Goal: Use online tool/utility: Utilize a website feature to perform a specific function

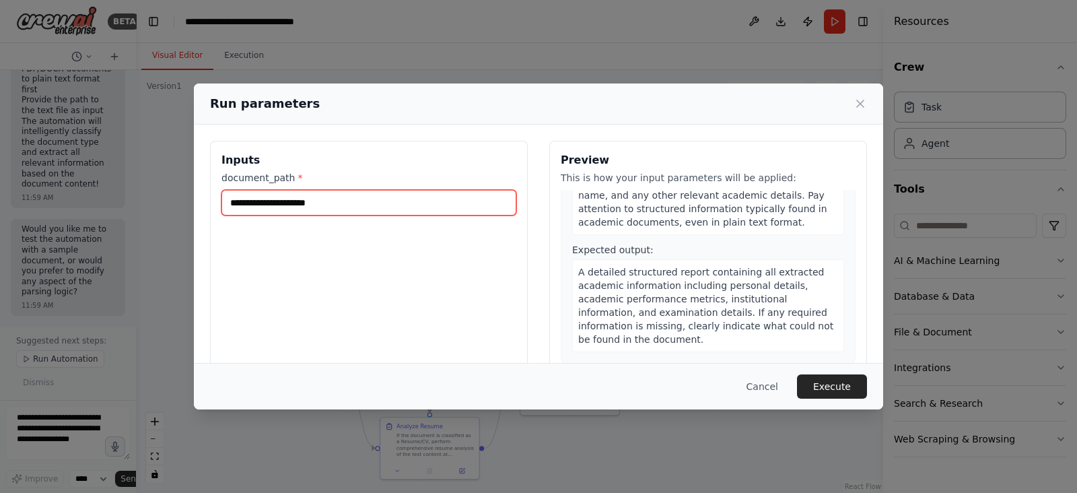
paste input "**********"
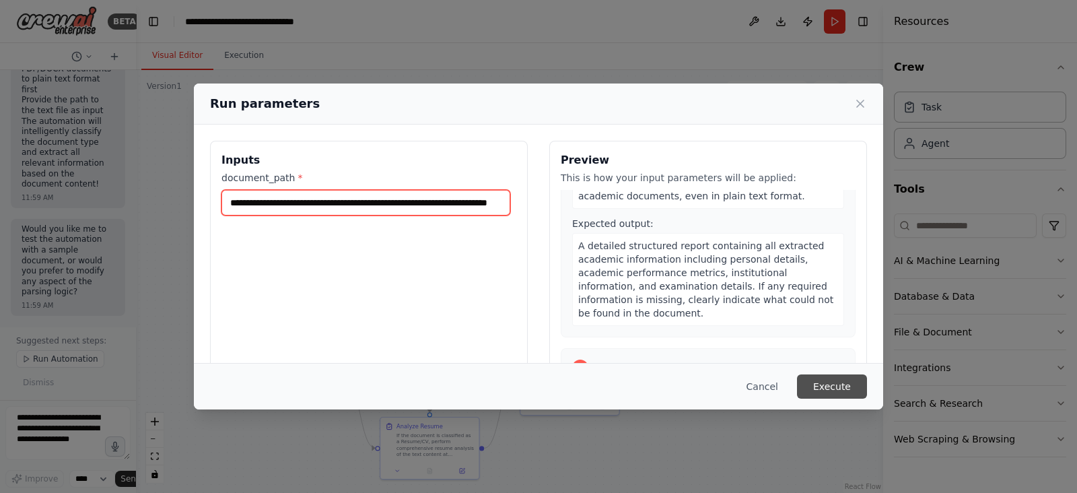
type input "**********"
click at [829, 385] on button "Execute" at bounding box center [832, 386] width 70 height 24
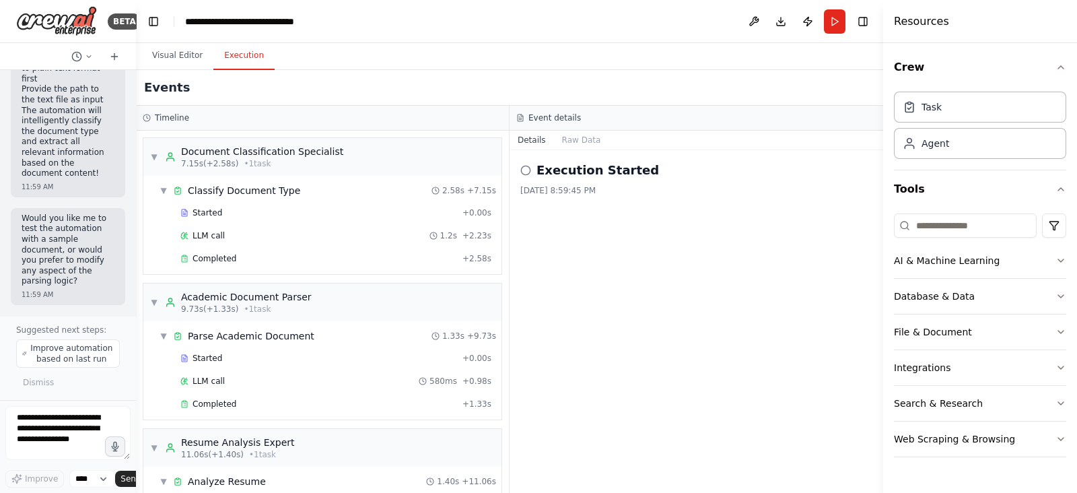
click at [237, 61] on button "Execution" at bounding box center [243, 56] width 61 height 28
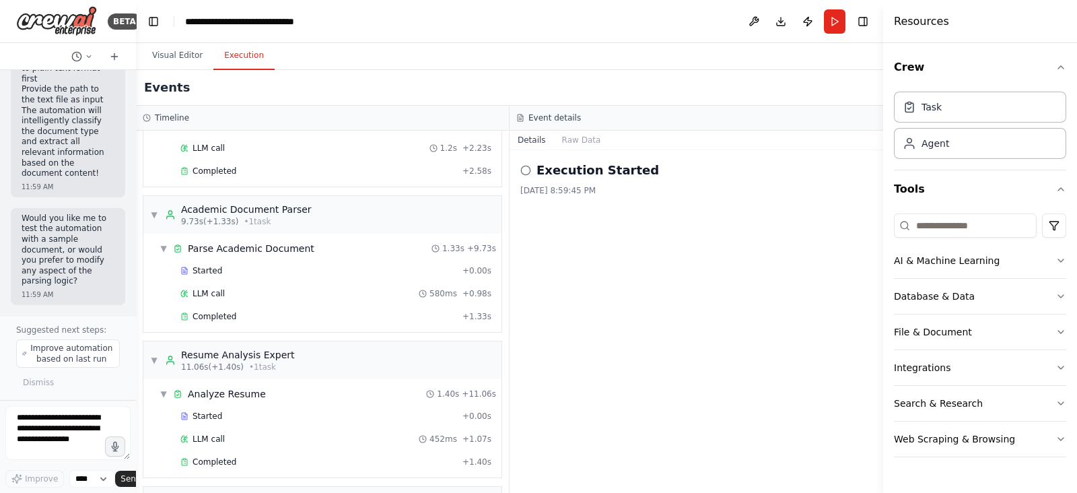
scroll to position [229, 0]
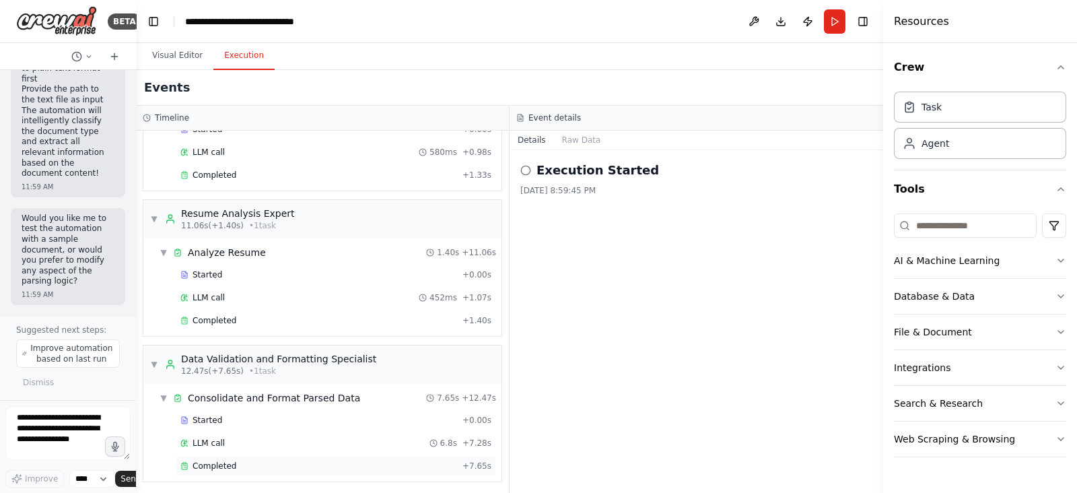
click at [212, 460] on span "Completed" at bounding box center [215, 465] width 44 height 11
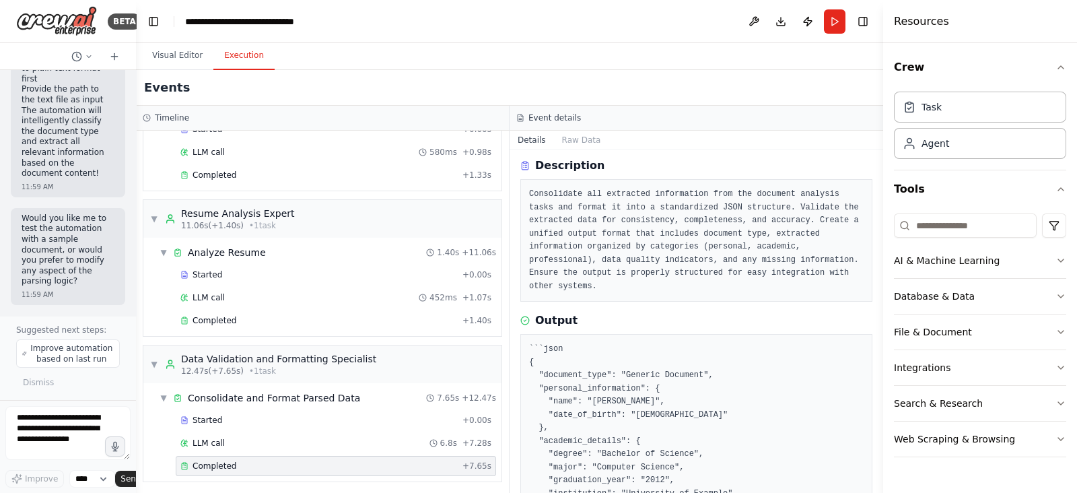
scroll to position [0, 0]
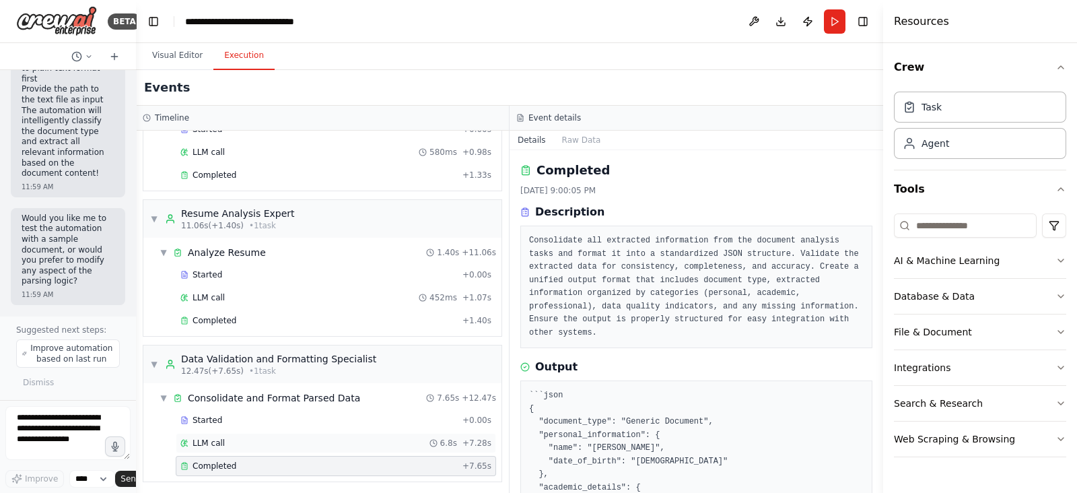
click at [209, 440] on span "LLM call" at bounding box center [209, 443] width 32 height 11
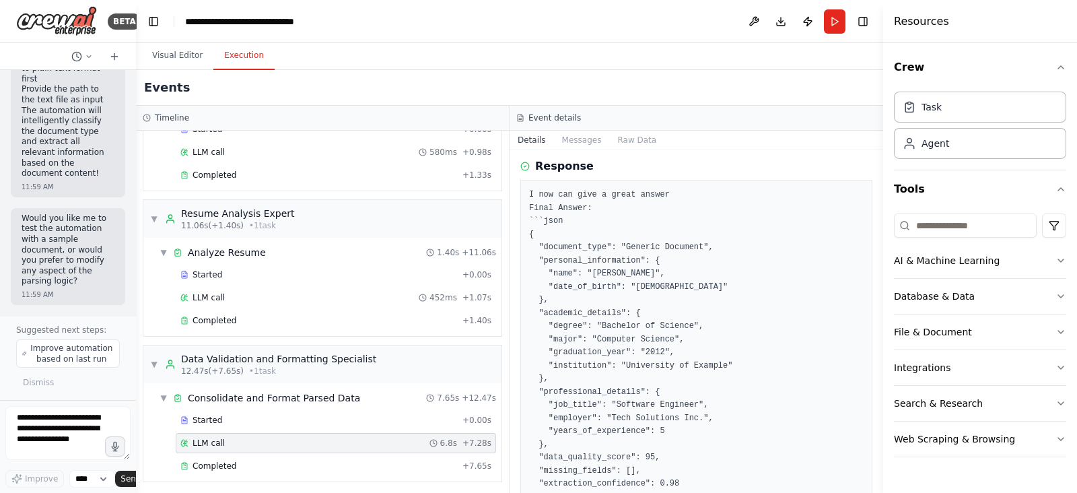
scroll to position [131, 0]
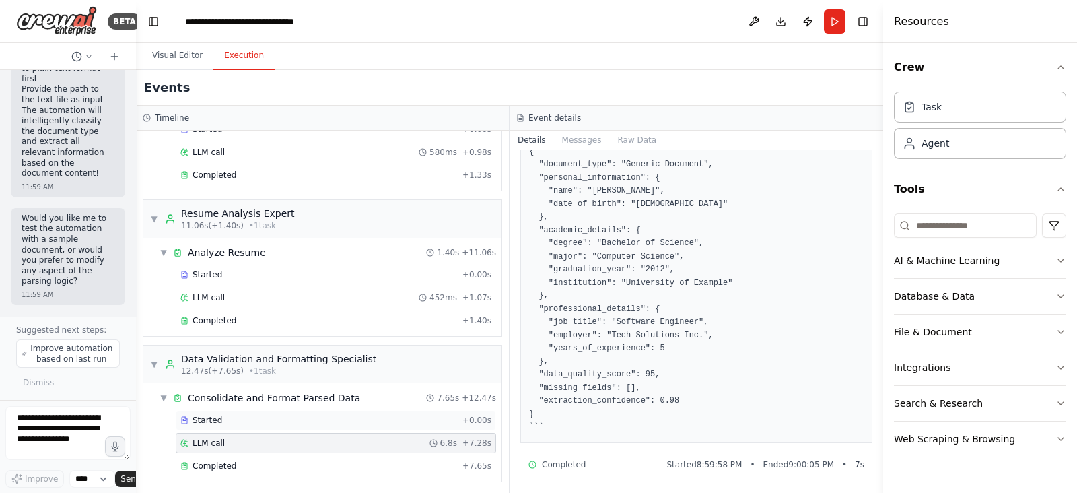
click at [209, 415] on span "Started" at bounding box center [208, 420] width 30 height 11
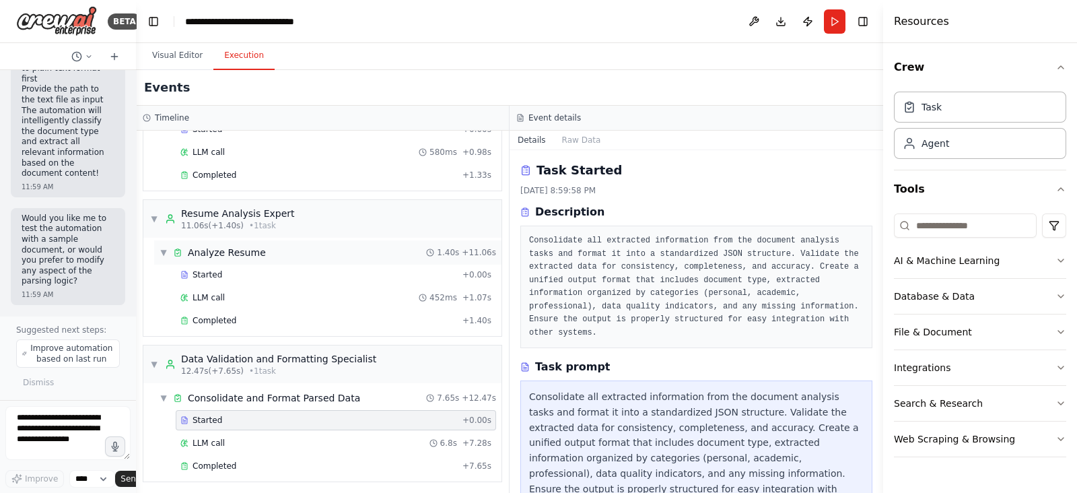
scroll to position [0, 0]
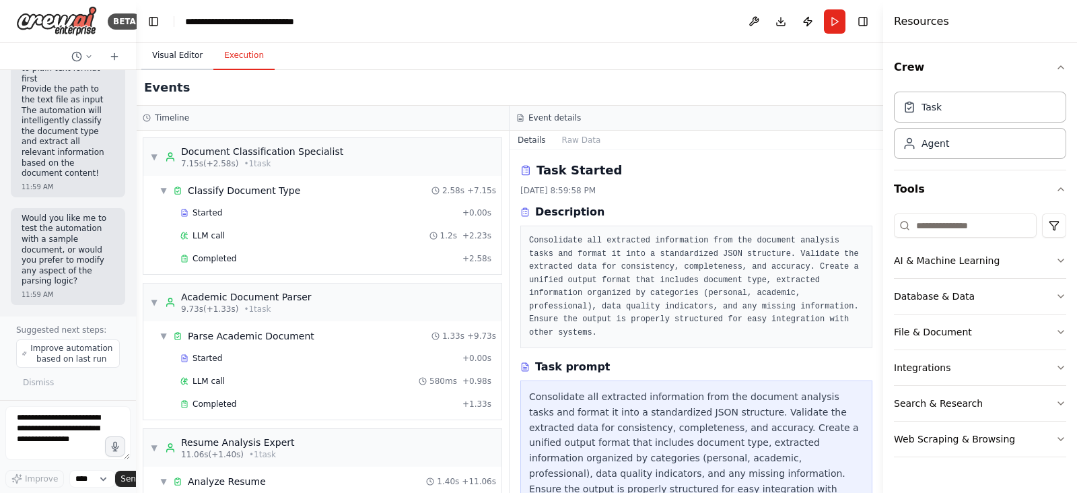
click at [172, 50] on button "Visual Editor" at bounding box center [177, 56] width 72 height 28
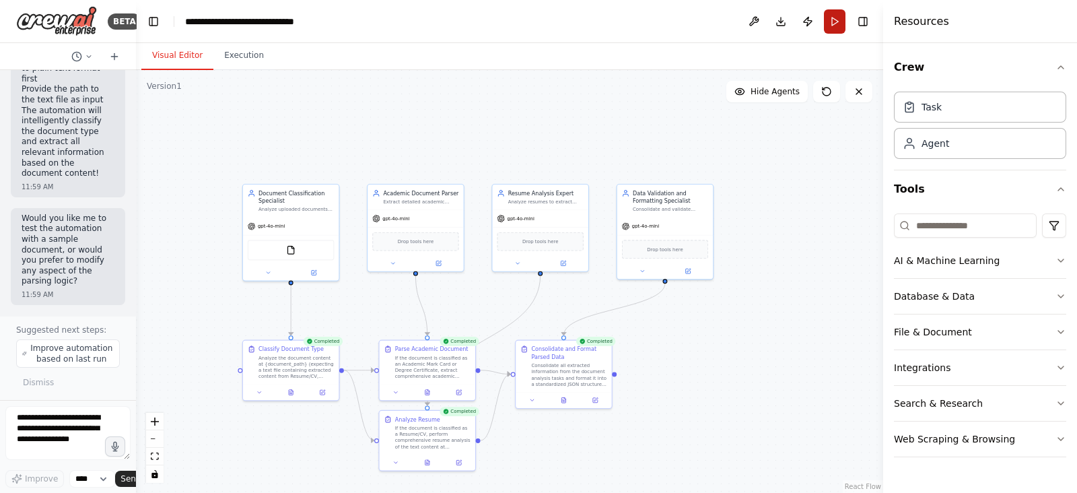
click at [836, 25] on button "Run" at bounding box center [835, 21] width 22 height 24
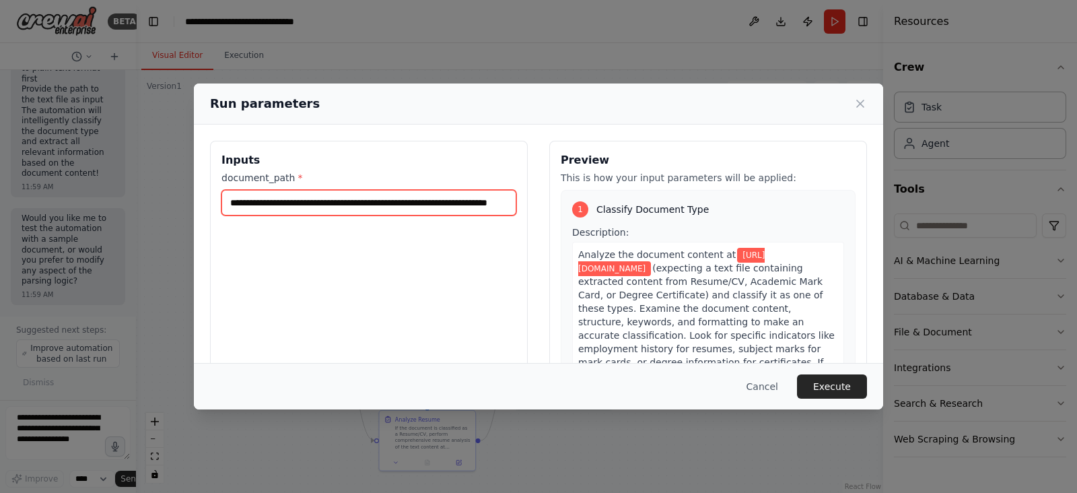
click at [454, 205] on input "**********" at bounding box center [368, 203] width 295 height 26
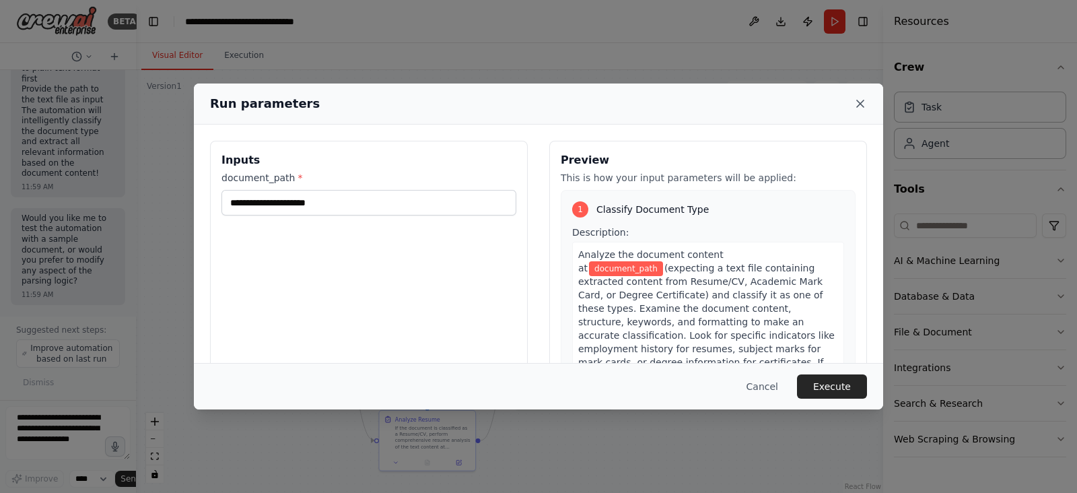
click at [858, 104] on icon at bounding box center [860, 103] width 13 height 13
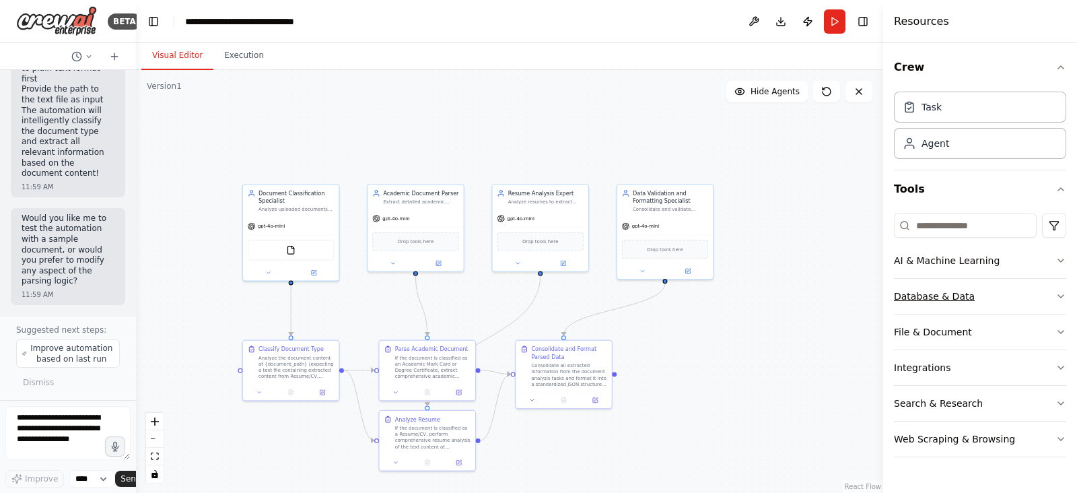
click at [942, 296] on button "Database & Data" at bounding box center [980, 296] width 172 height 35
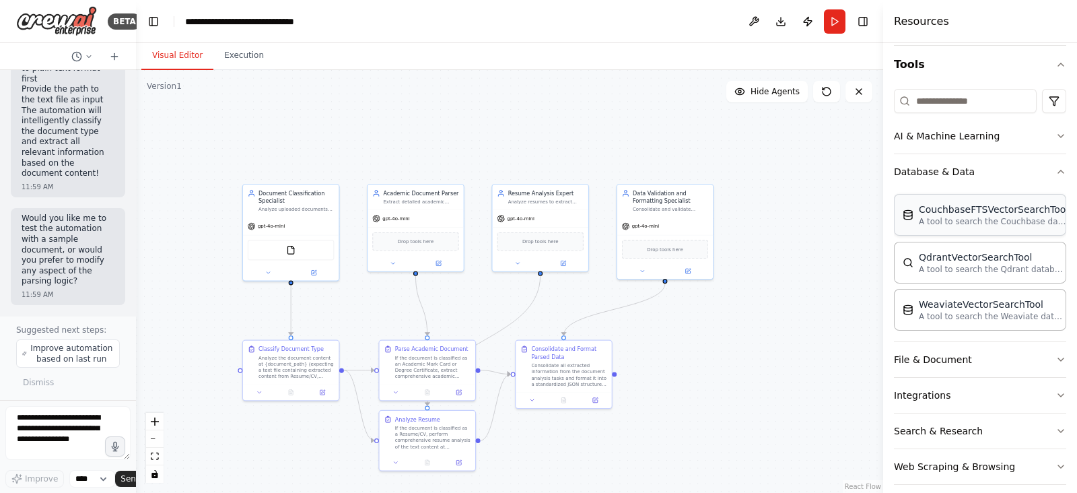
scroll to position [129, 0]
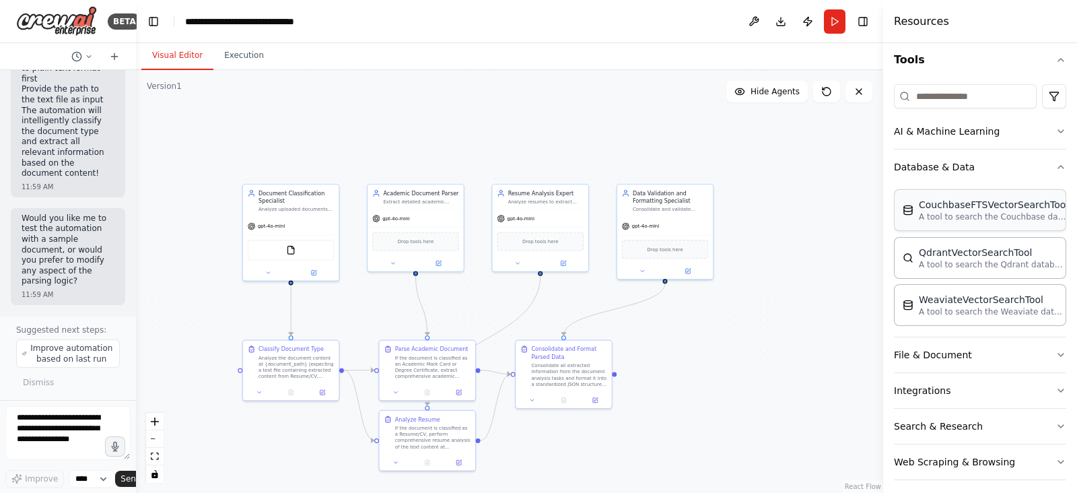
click at [953, 355] on button "File & Document" at bounding box center [980, 354] width 172 height 35
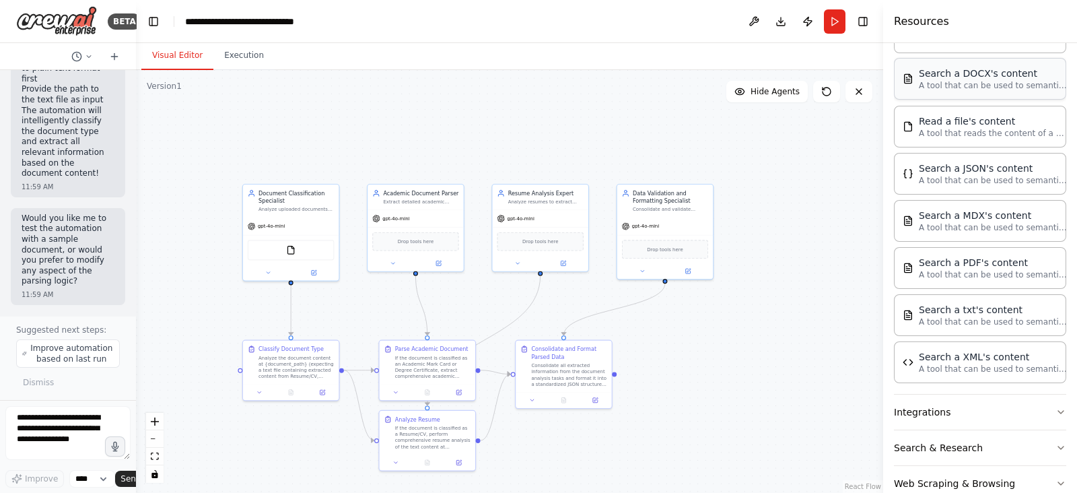
scroll to position [521, 0]
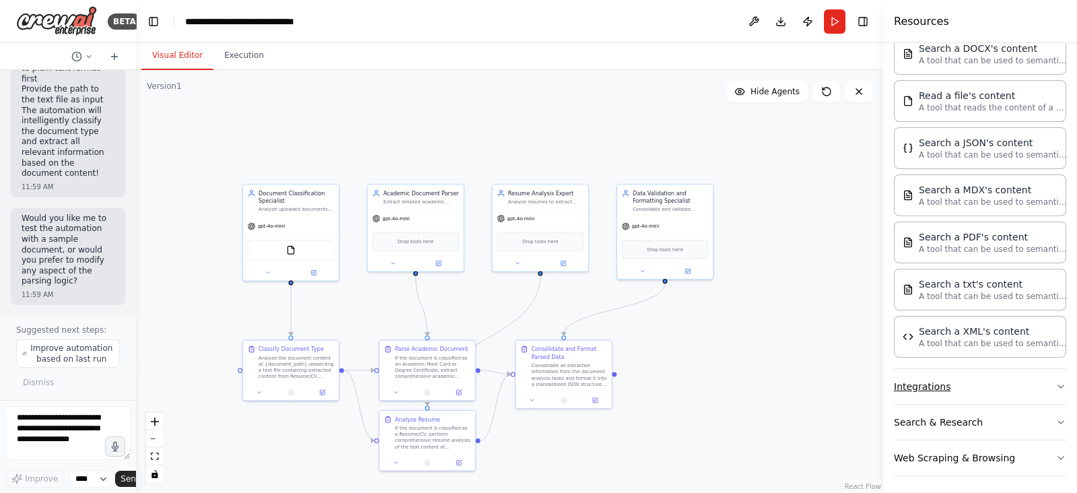
click at [943, 385] on button "Integrations" at bounding box center [980, 386] width 172 height 35
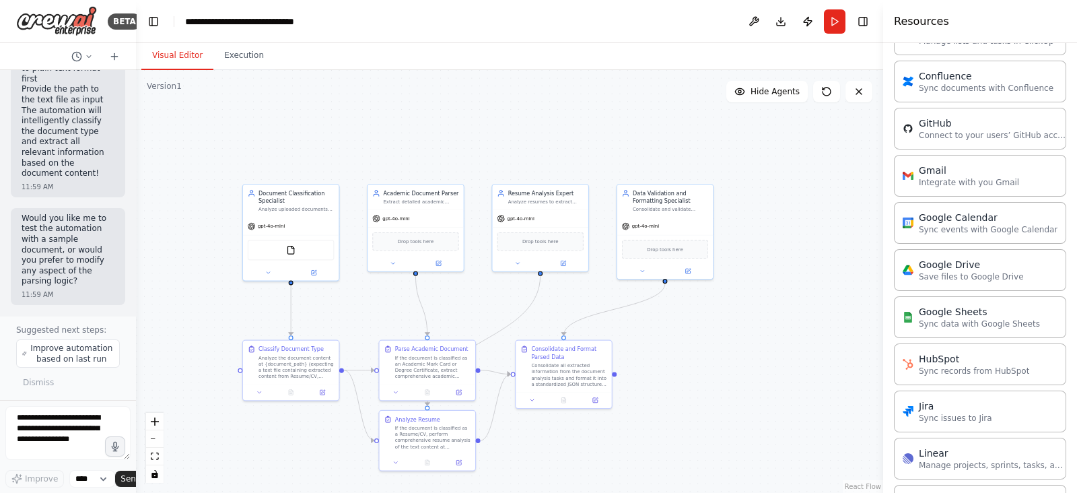
scroll to position [1013, 0]
click at [281, 369] on div "Analyze the document content at {document_path} (expecting a text file containi…" at bounding box center [296, 365] width 75 height 25
click at [62, 442] on textarea at bounding box center [67, 433] width 125 height 54
click at [79, 432] on textarea at bounding box center [67, 433] width 125 height 54
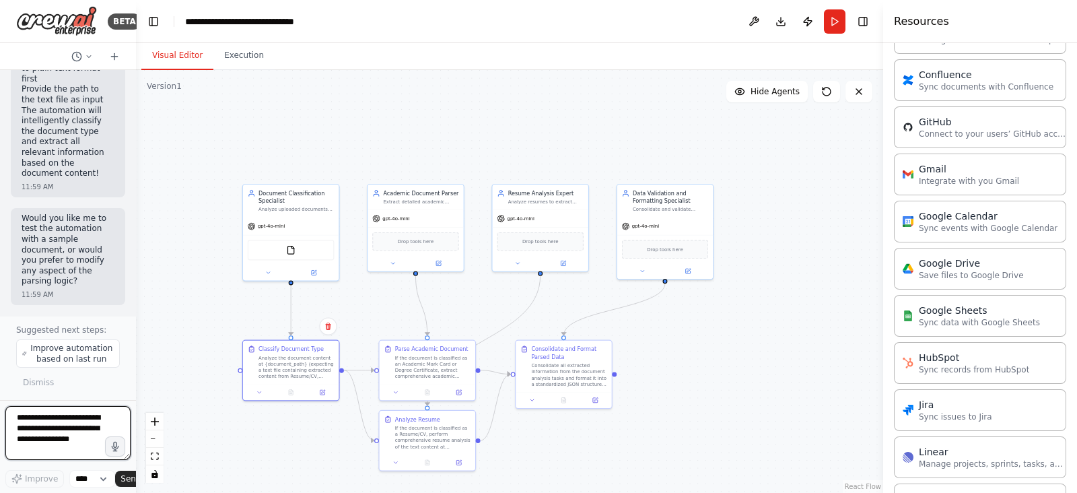
click at [79, 432] on textarea at bounding box center [67, 433] width 125 height 54
type textarea "**********"
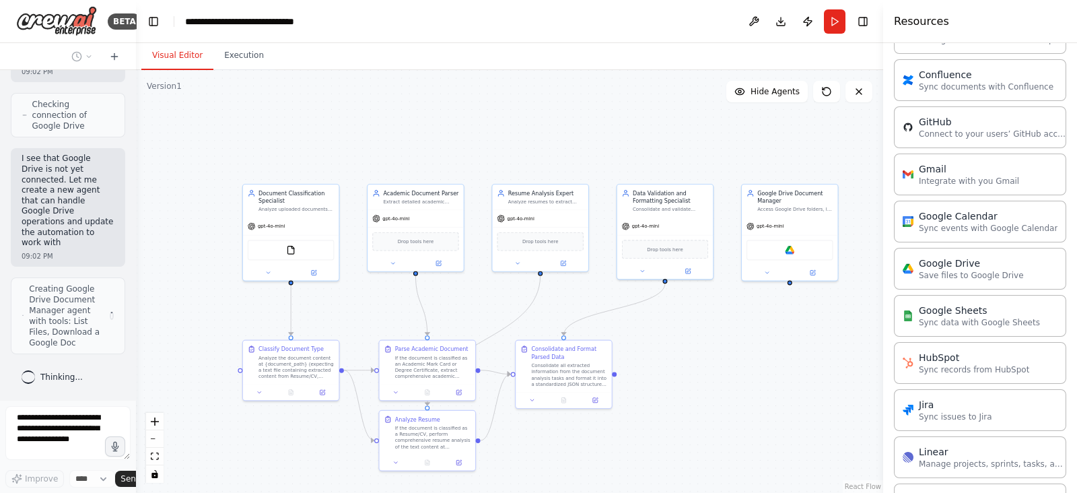
scroll to position [5005, 0]
click at [520, 471] on icon at bounding box center [519, 469] width 11 height 11
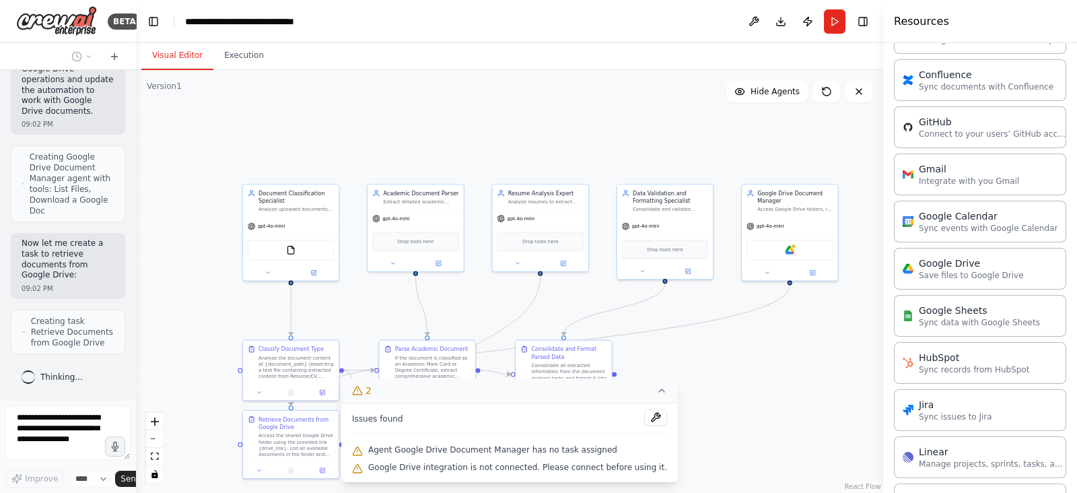
scroll to position [5147, 0]
click at [710, 426] on div ".deletable-edge-delete-btn { width: 20px; height: 20px; border: 0px solid #ffff…" at bounding box center [509, 281] width 747 height 423
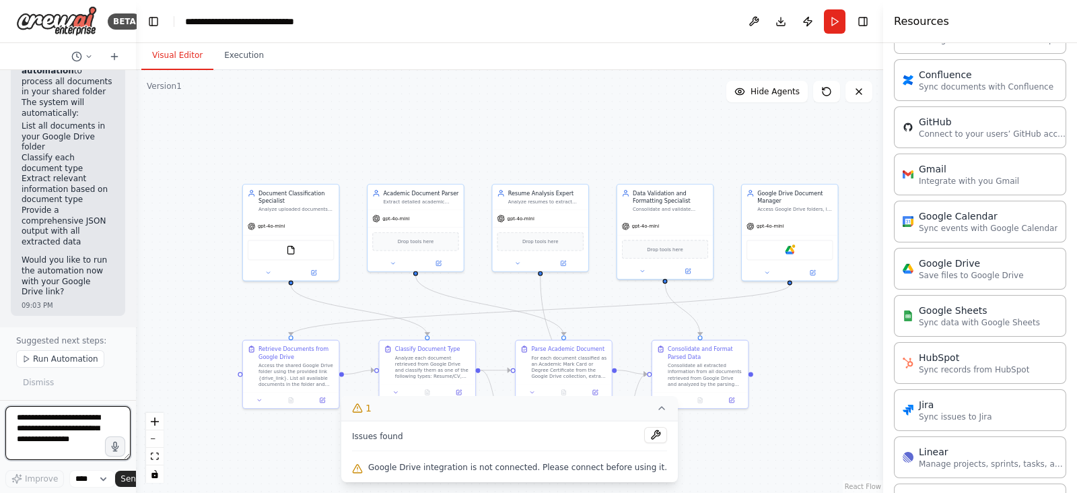
scroll to position [7171, 0]
click at [644, 436] on button at bounding box center [655, 435] width 23 height 16
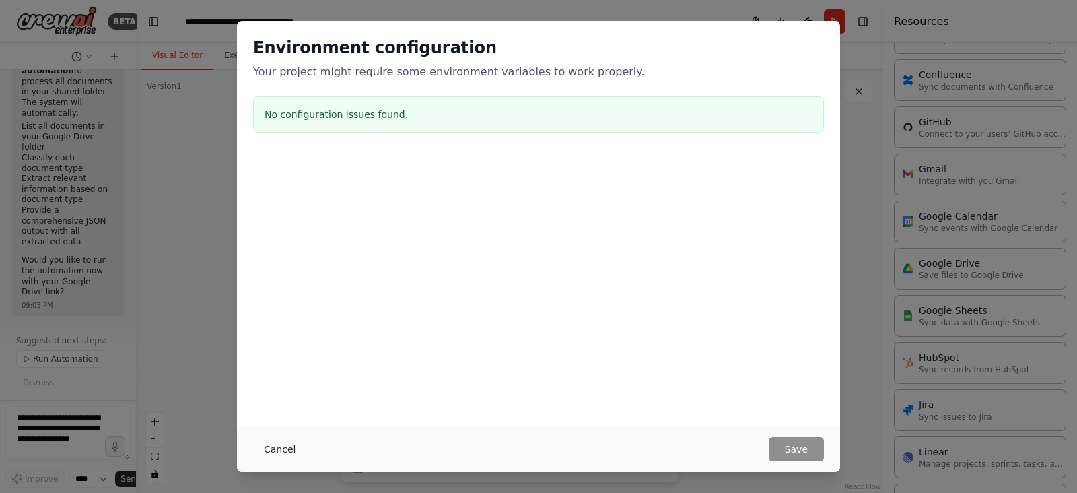
click at [263, 450] on button "Cancel" at bounding box center [279, 449] width 53 height 24
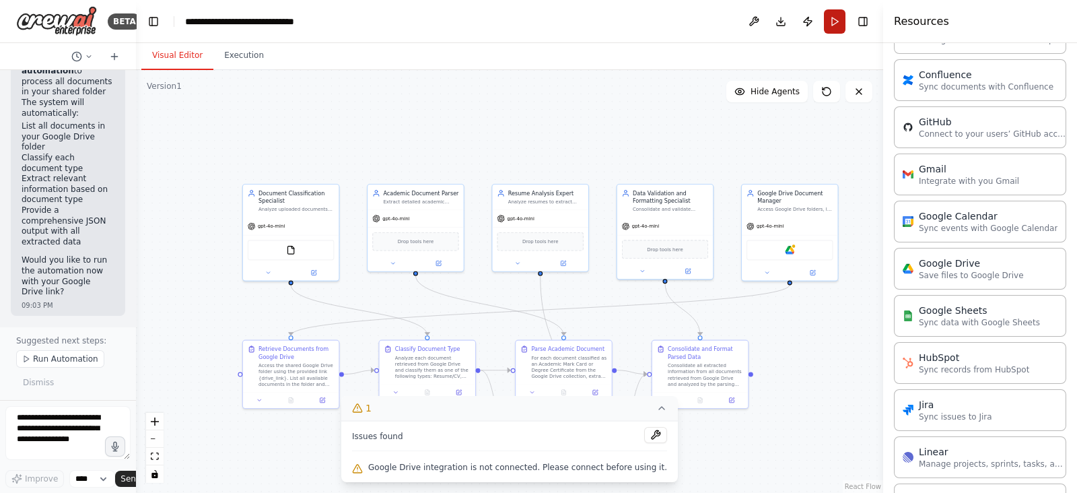
click at [829, 18] on button "Run" at bounding box center [835, 21] width 22 height 24
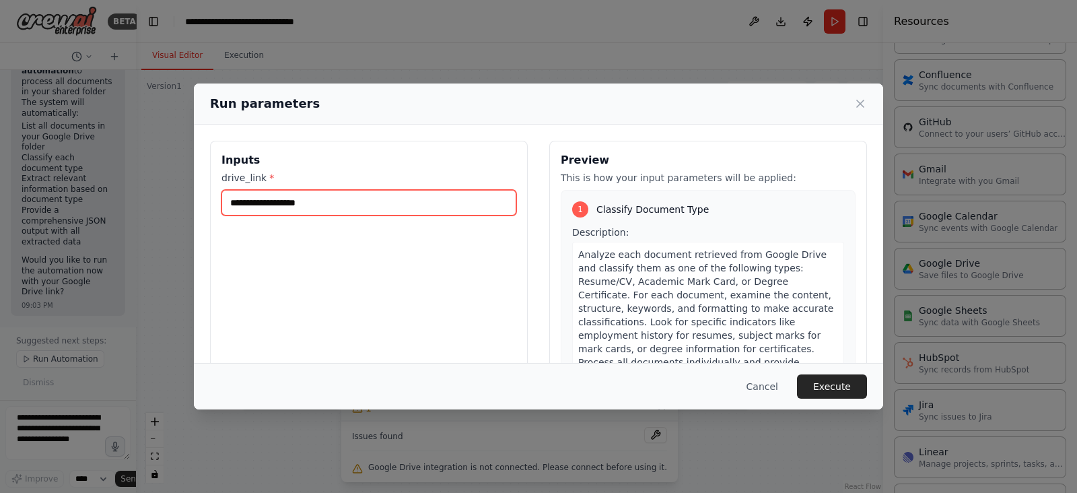
click at [386, 200] on input "drive_link *" at bounding box center [368, 203] width 295 height 26
paste input "**********"
type input "**********"
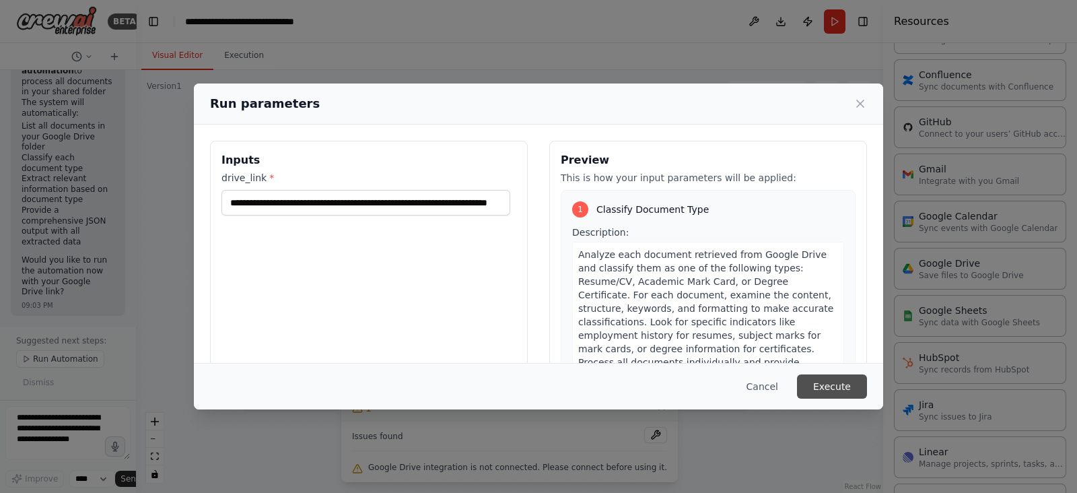
scroll to position [0, 0]
click at [843, 383] on button "Execute" at bounding box center [832, 386] width 70 height 24
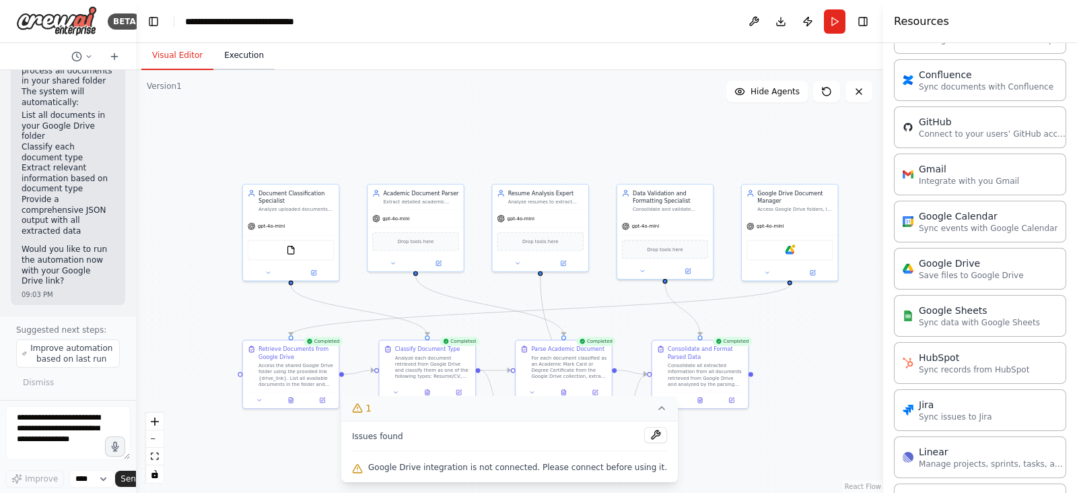
click at [244, 60] on button "Execution" at bounding box center [243, 56] width 61 height 28
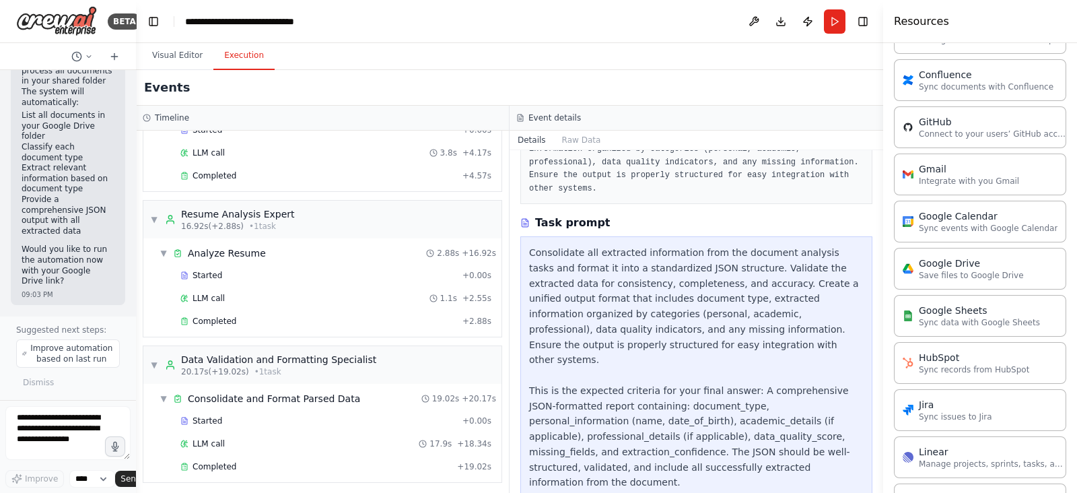
scroll to position [158, 0]
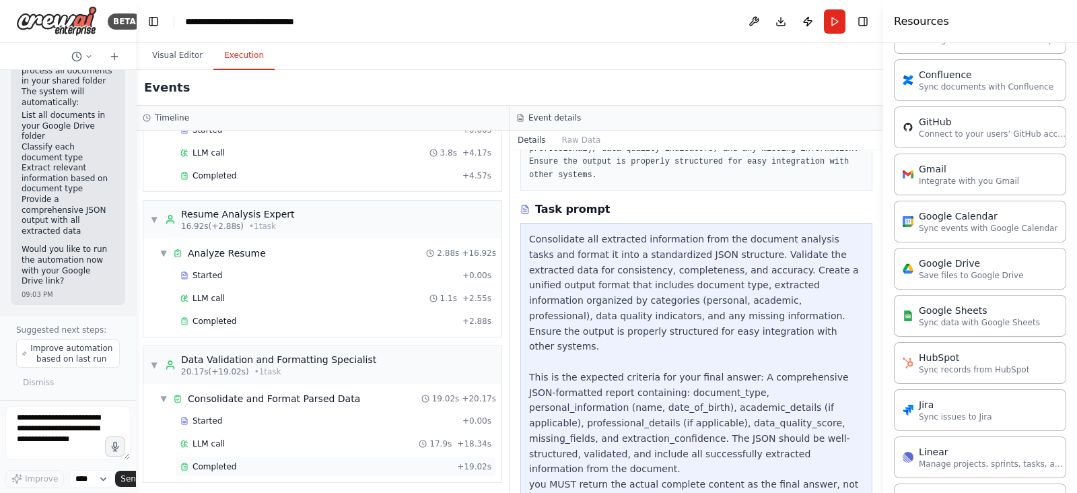
click at [220, 462] on span "Completed" at bounding box center [215, 466] width 44 height 11
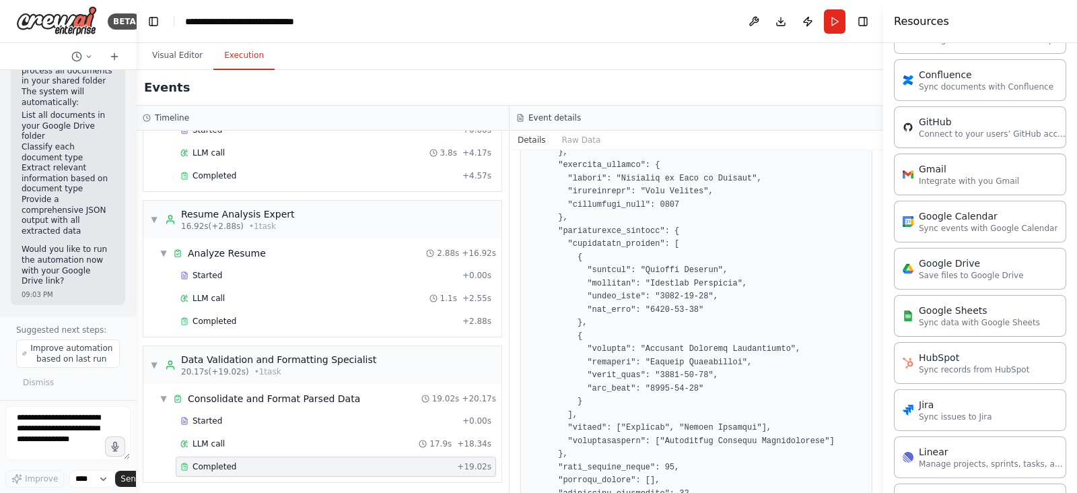
scroll to position [1173, 0]
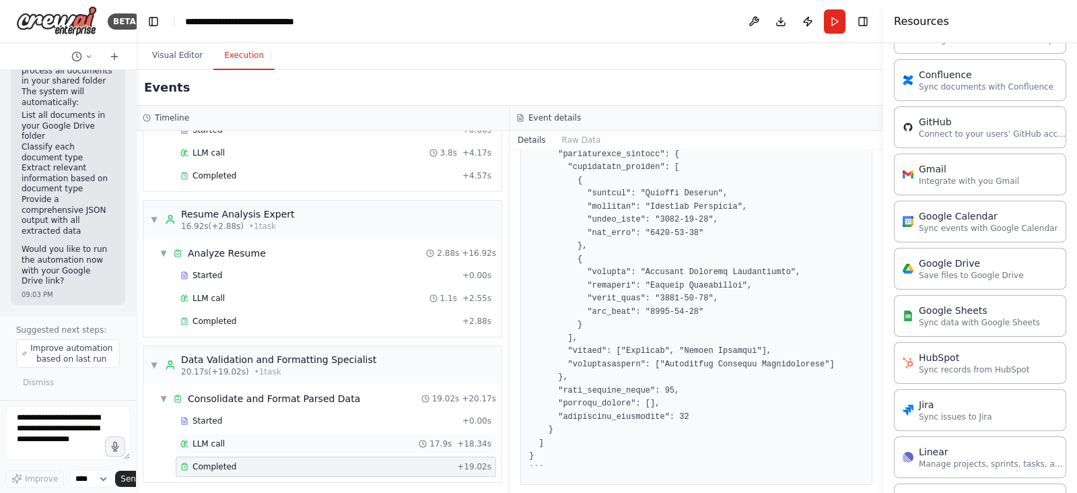
click at [213, 441] on span "LLM call" at bounding box center [209, 443] width 32 height 11
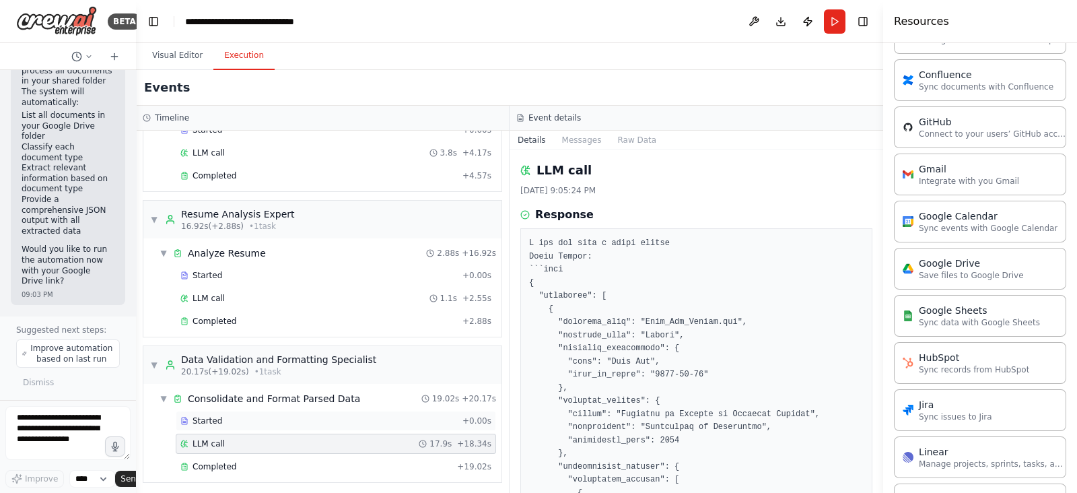
click at [220, 415] on div "Started" at bounding box center [318, 420] width 277 height 11
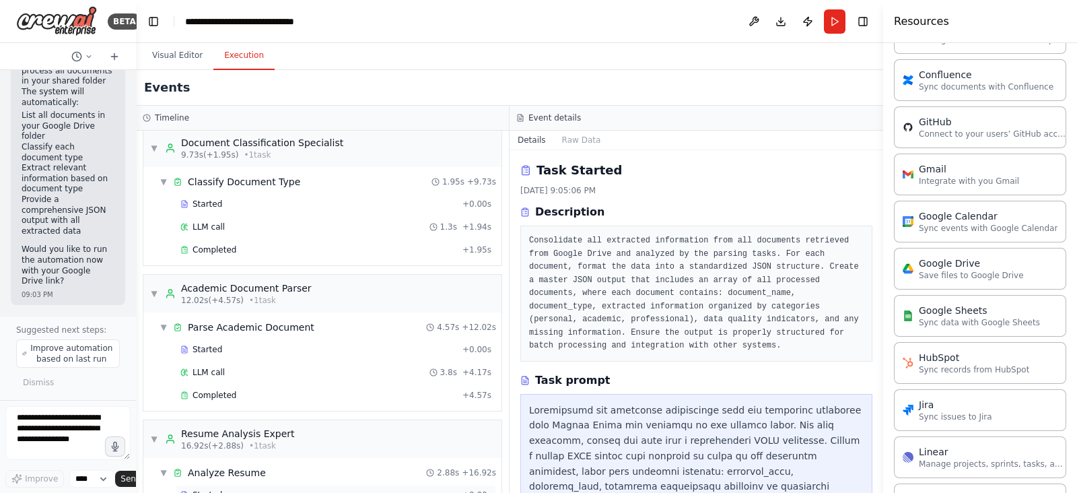
scroll to position [0, 0]
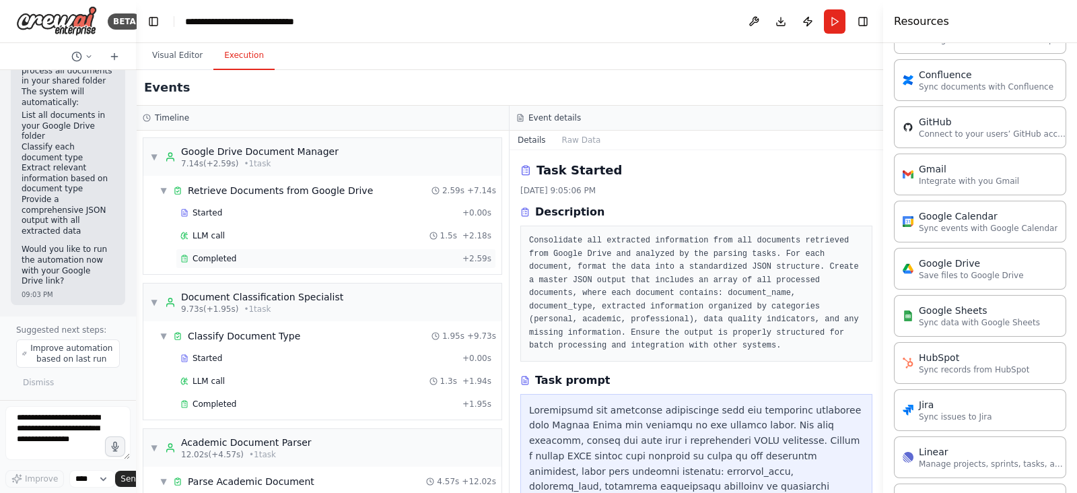
click at [215, 264] on div "Completed + 2.59s" at bounding box center [336, 258] width 320 height 20
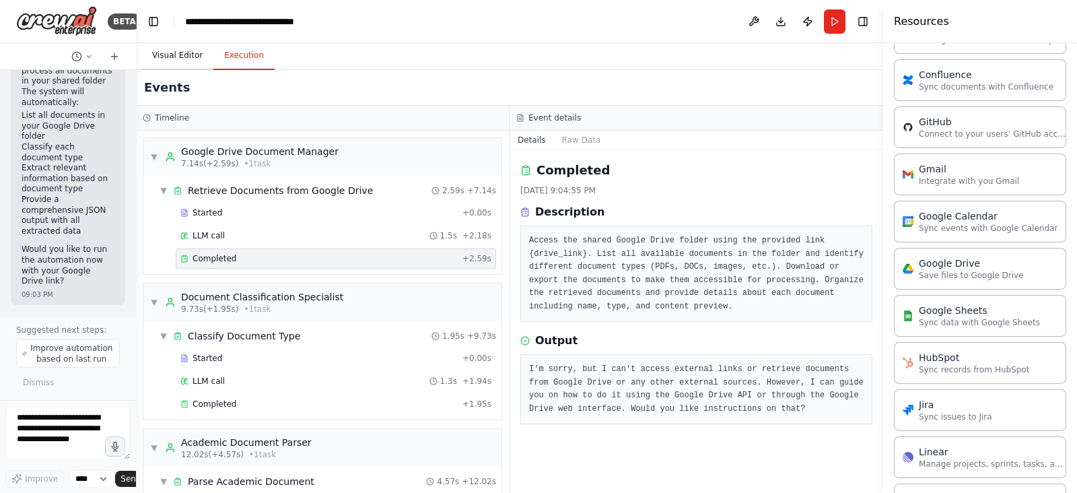
click at [180, 61] on button "Visual Editor" at bounding box center [177, 56] width 72 height 28
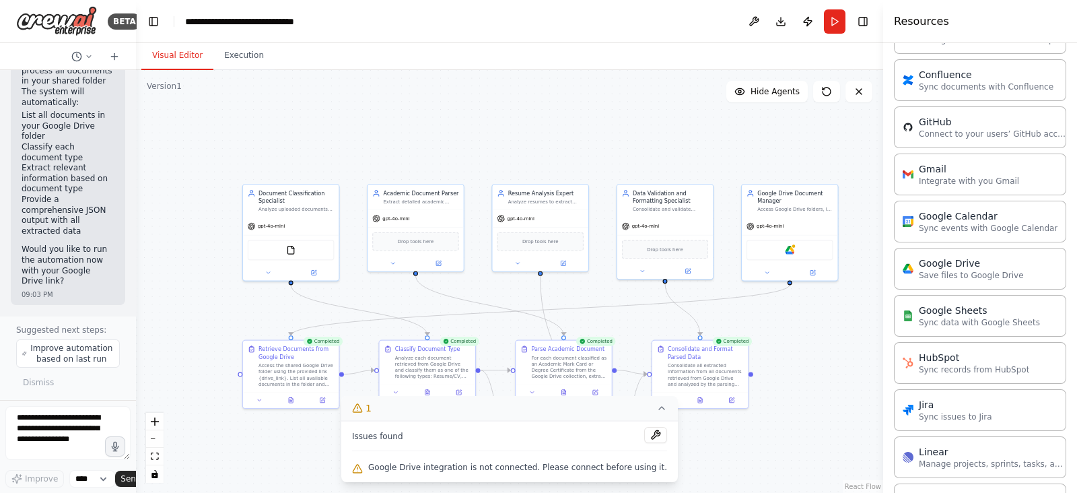
click at [644, 415] on button "1" at bounding box center [509, 408] width 337 height 25
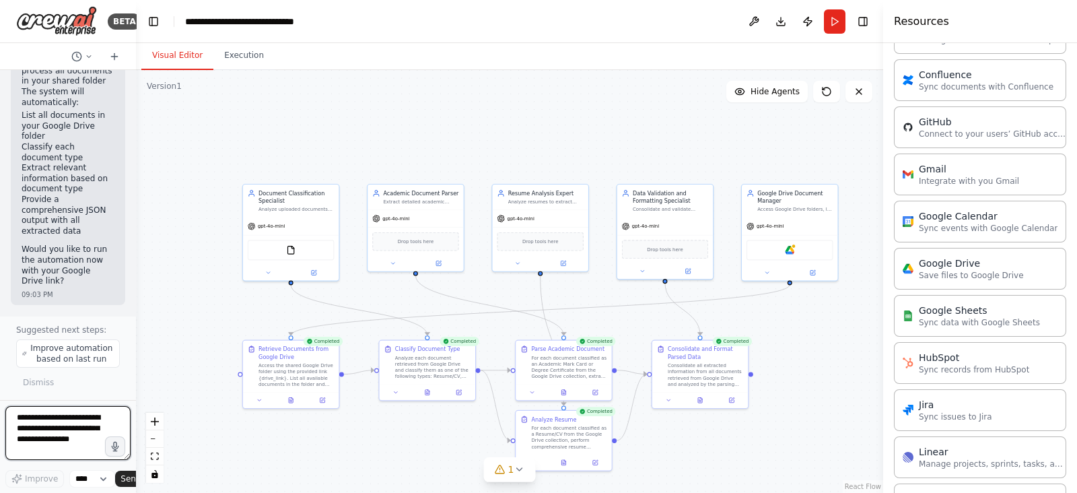
click at [59, 440] on textarea at bounding box center [67, 433] width 125 height 54
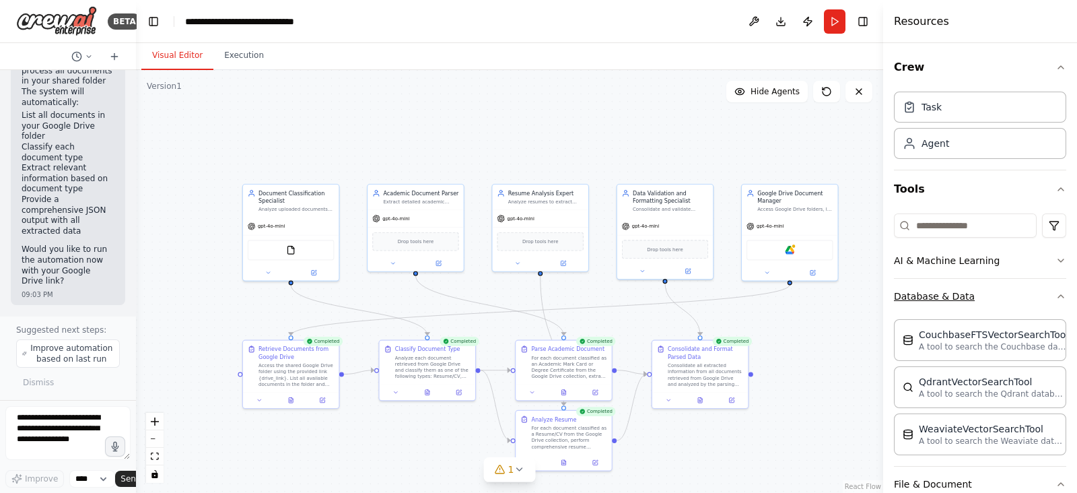
click at [1056, 297] on icon "button" at bounding box center [1061, 296] width 11 height 11
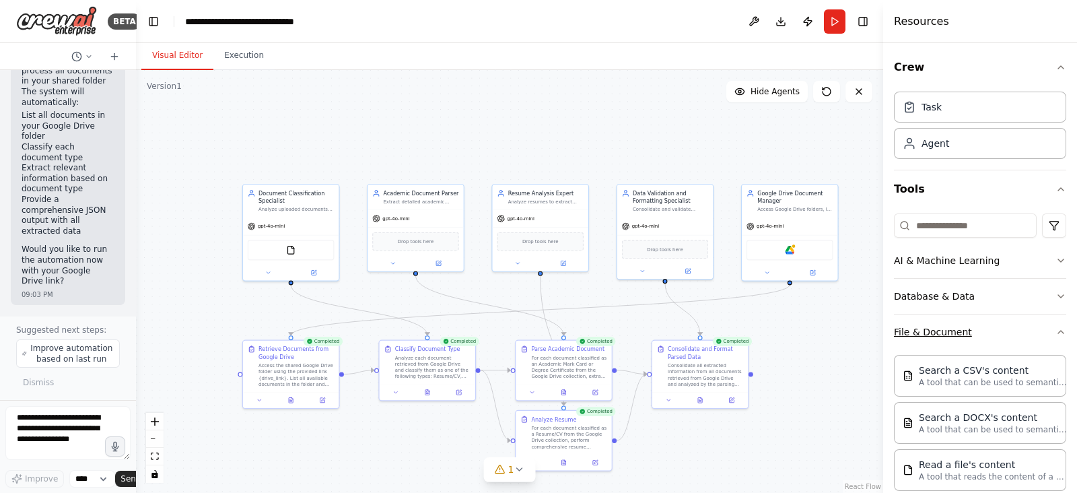
click at [1056, 335] on icon "button" at bounding box center [1061, 332] width 11 height 11
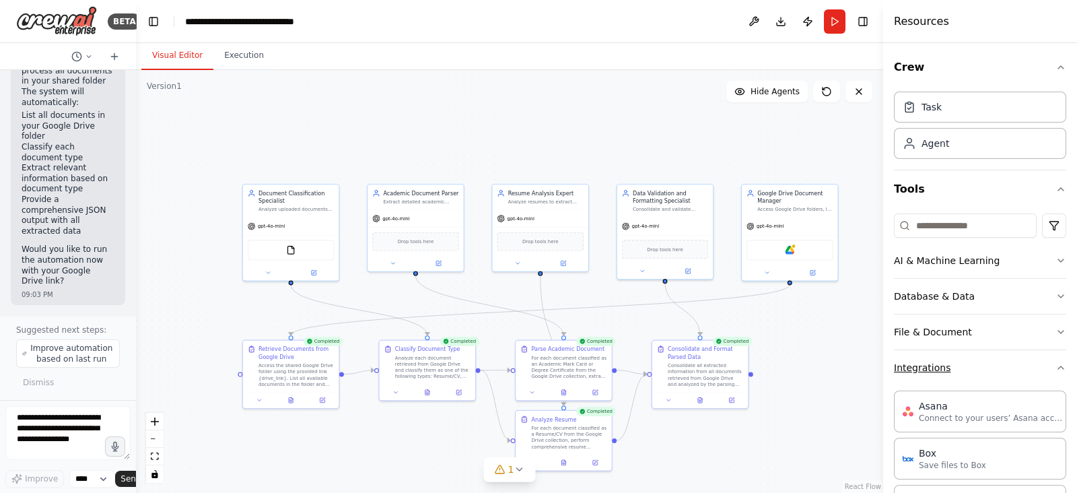
click at [1056, 366] on icon "button" at bounding box center [1061, 367] width 11 height 11
click at [1060, 189] on icon "button" at bounding box center [1061, 189] width 11 height 11
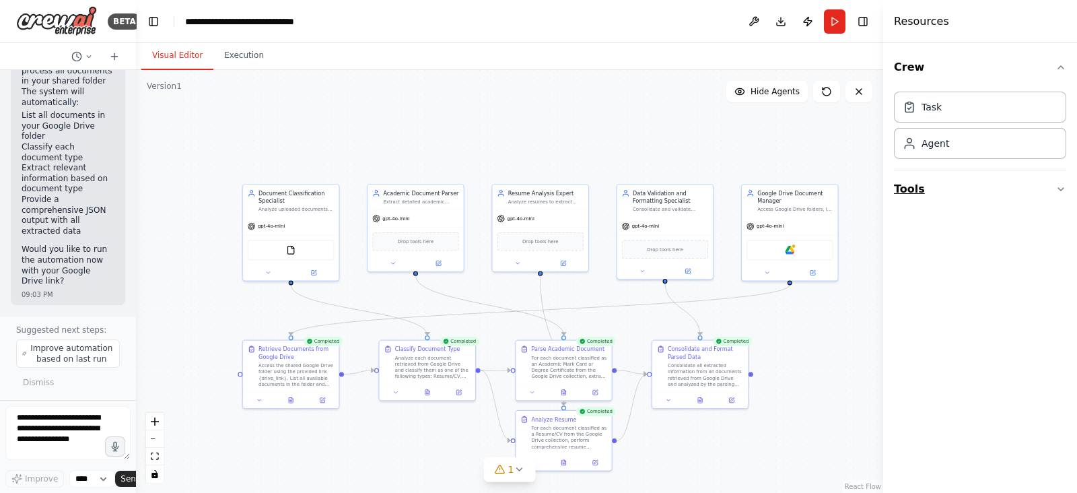
click at [1057, 189] on icon "button" at bounding box center [1061, 189] width 11 height 11
